Goal: Find contact information: Find contact information

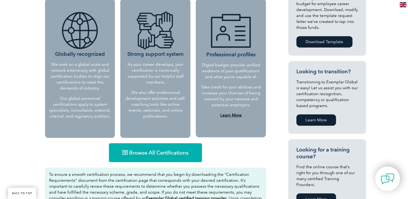
scroll to position [243, 0]
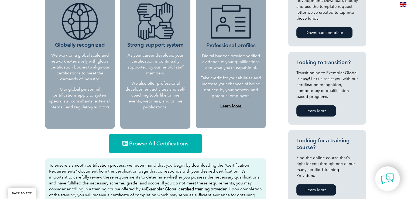
click at [308, 109] on link "Learn More" at bounding box center [316, 110] width 40 height 11
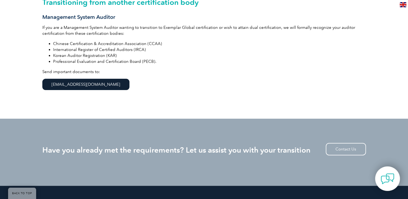
scroll to position [162, 0]
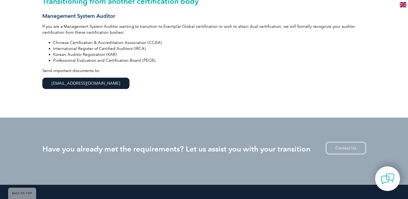
click at [77, 86] on link "info@exemplarglobal.org" at bounding box center [85, 83] width 87 height 11
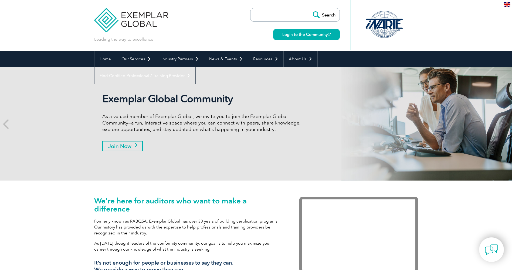
click at [133, 145] on link "Join Now" at bounding box center [122, 146] width 40 height 10
